Goal: Transaction & Acquisition: Purchase product/service

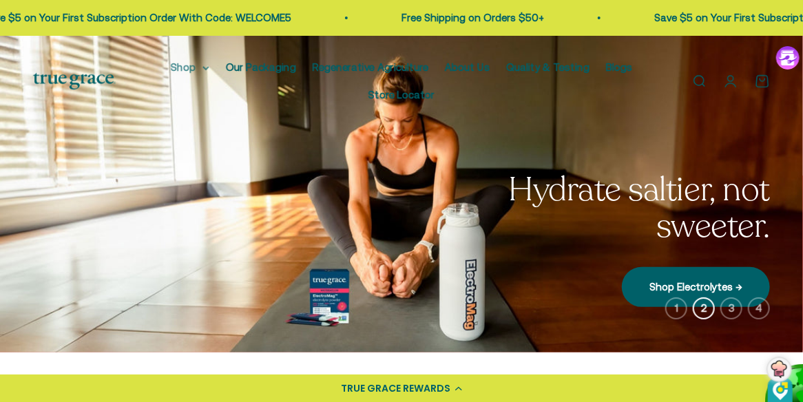
click at [190, 66] on summary "Shop" at bounding box center [190, 67] width 39 height 17
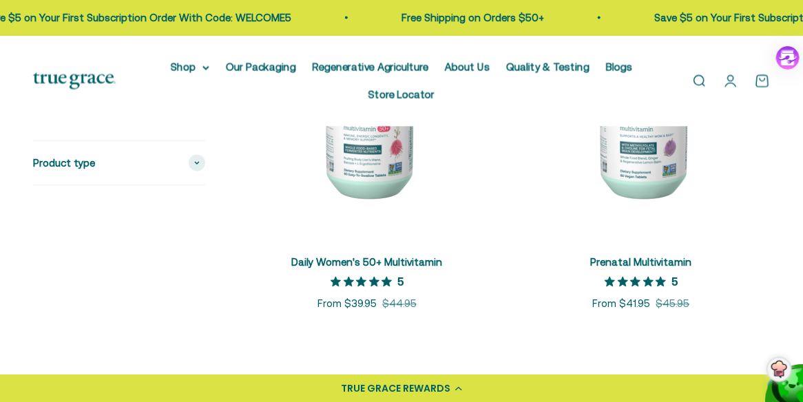
scroll to position [790, 0]
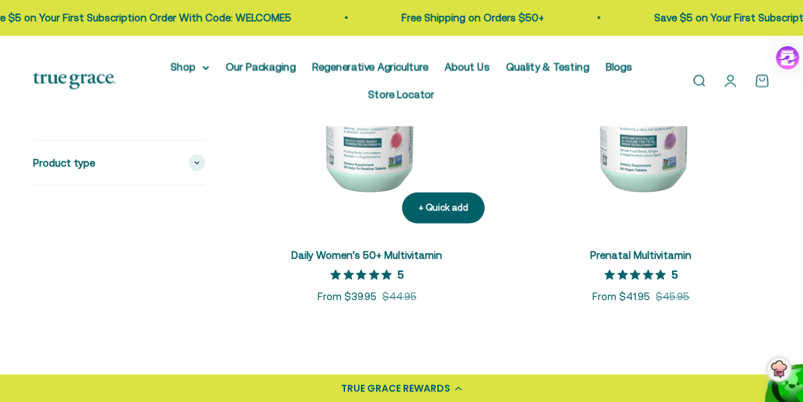
click at [370, 156] on img at bounding box center [367, 106] width 258 height 258
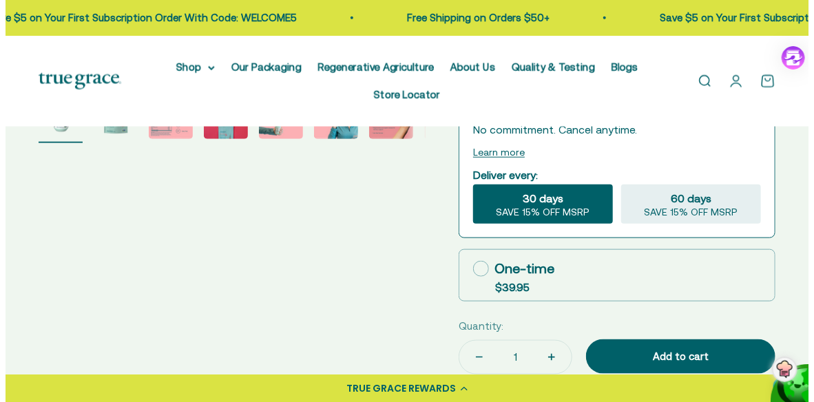
scroll to position [496, 0]
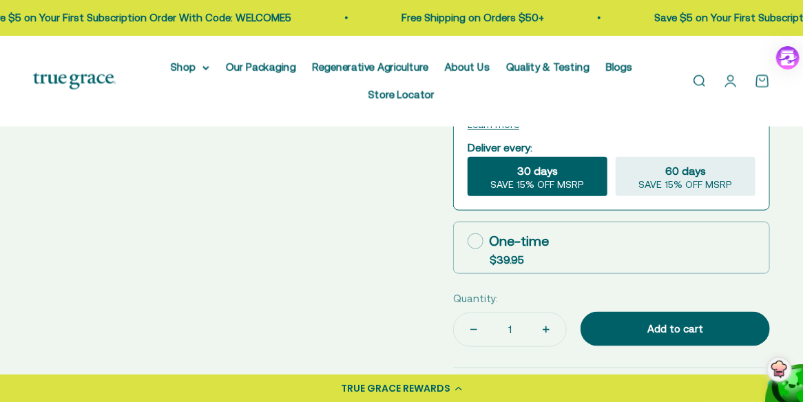
click at [474, 249] on icon at bounding box center [476, 241] width 16 height 16
click at [468, 242] on input "One-time $39.95" at bounding box center [467, 241] width 1 height 1
radio input "true"
click at [474, 269] on safe-sticky "5 Write A Review Daily Women's Multivitamin 50+ Sale price $39.95 Regular price…" at bounding box center [611, 170] width 317 height 1012
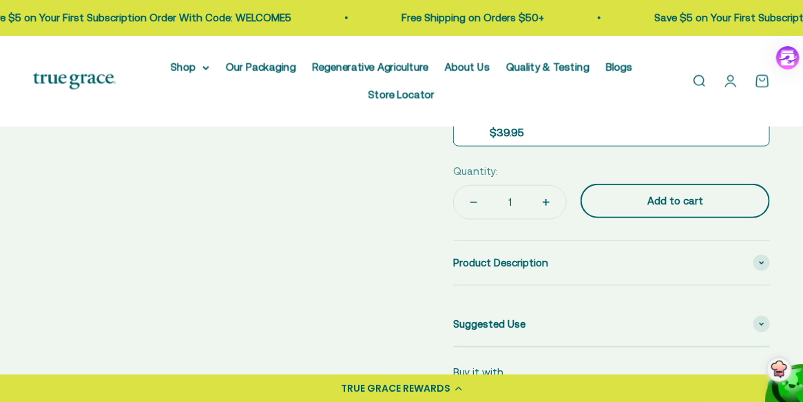
click at [658, 209] on div "Add to cart" at bounding box center [675, 201] width 134 height 17
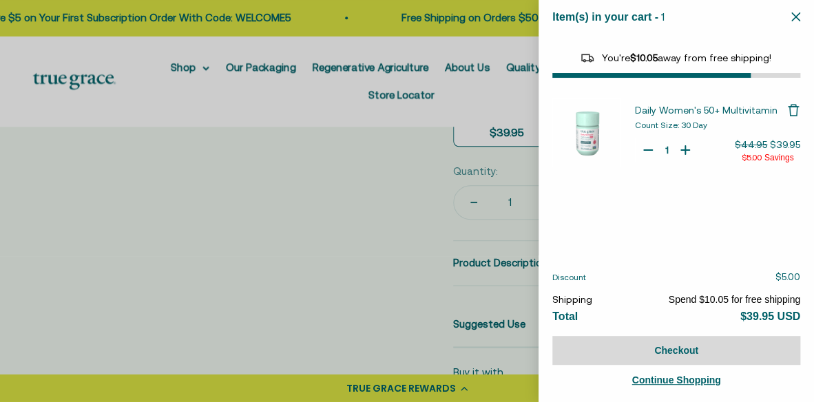
select select "44882812010710"
select select "40055698129088"
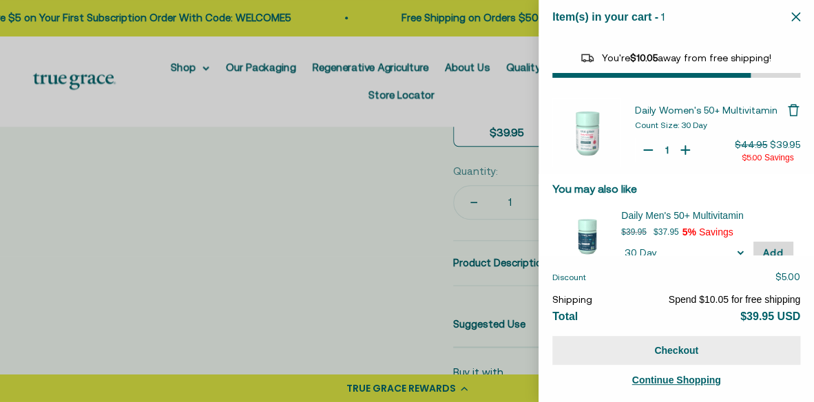
click at [690, 352] on button "Checkout" at bounding box center [676, 350] width 248 height 29
